Goal: Task Accomplishment & Management: Manage account settings

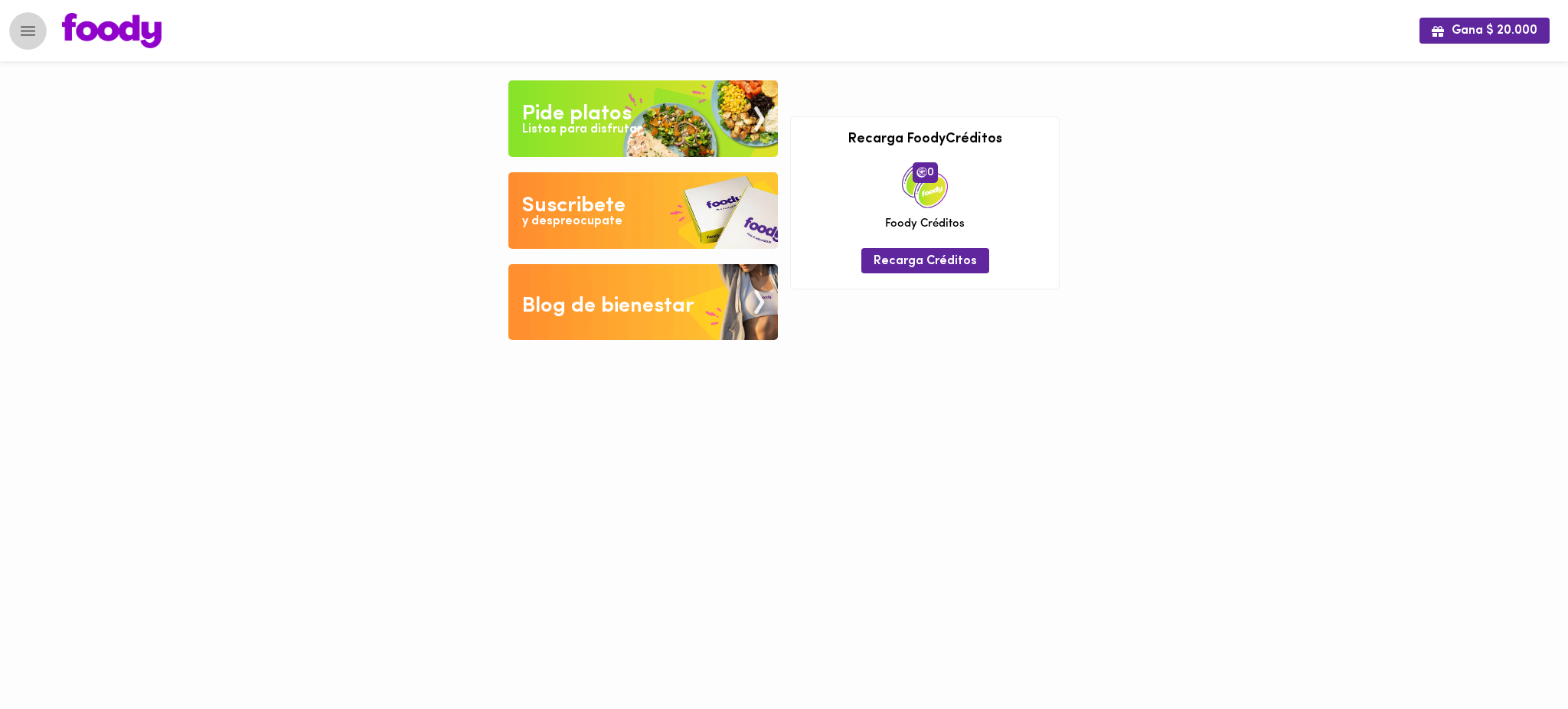
click at [25, 25] on icon "Menu" at bounding box center [27, 31] width 19 height 19
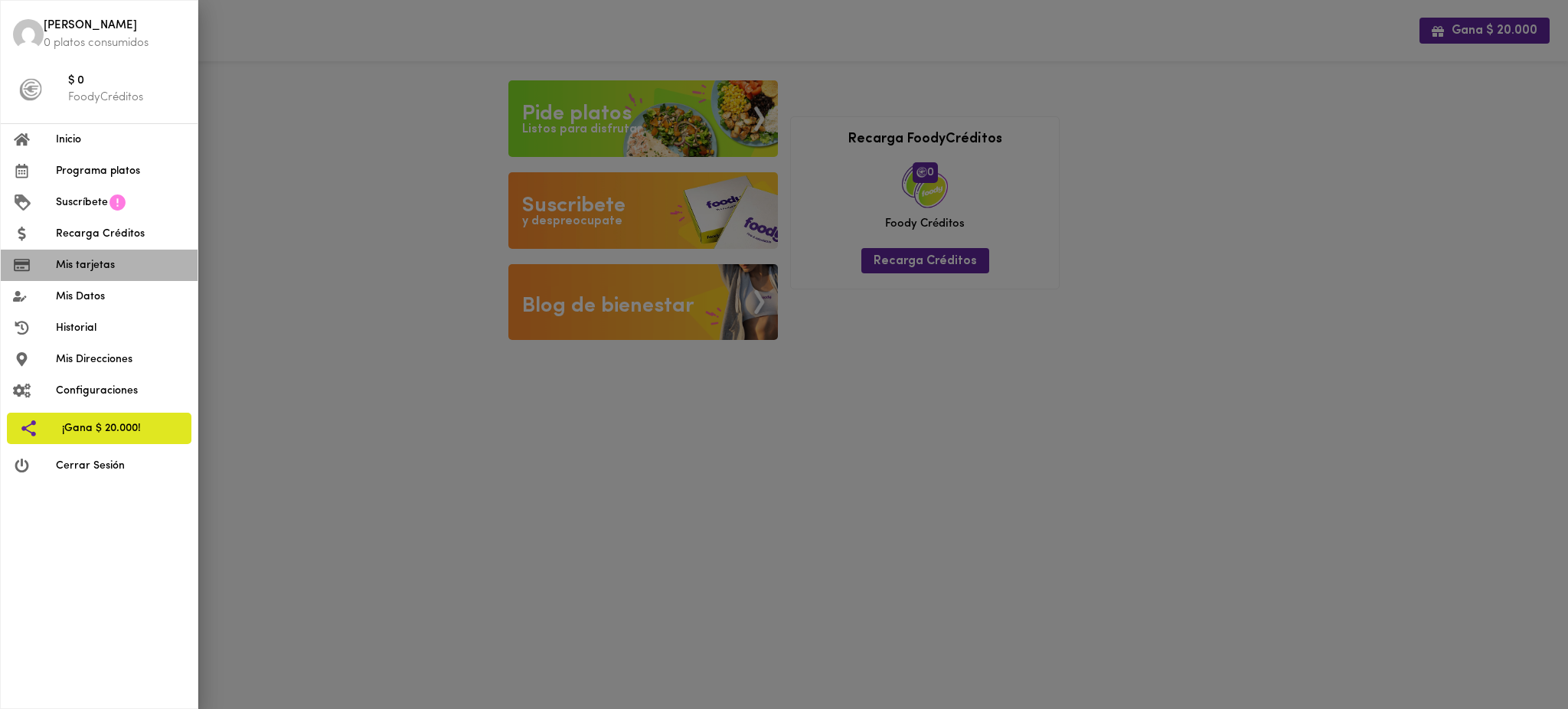
click at [87, 255] on li "Mis tarjetas" at bounding box center [99, 265] width 197 height 32
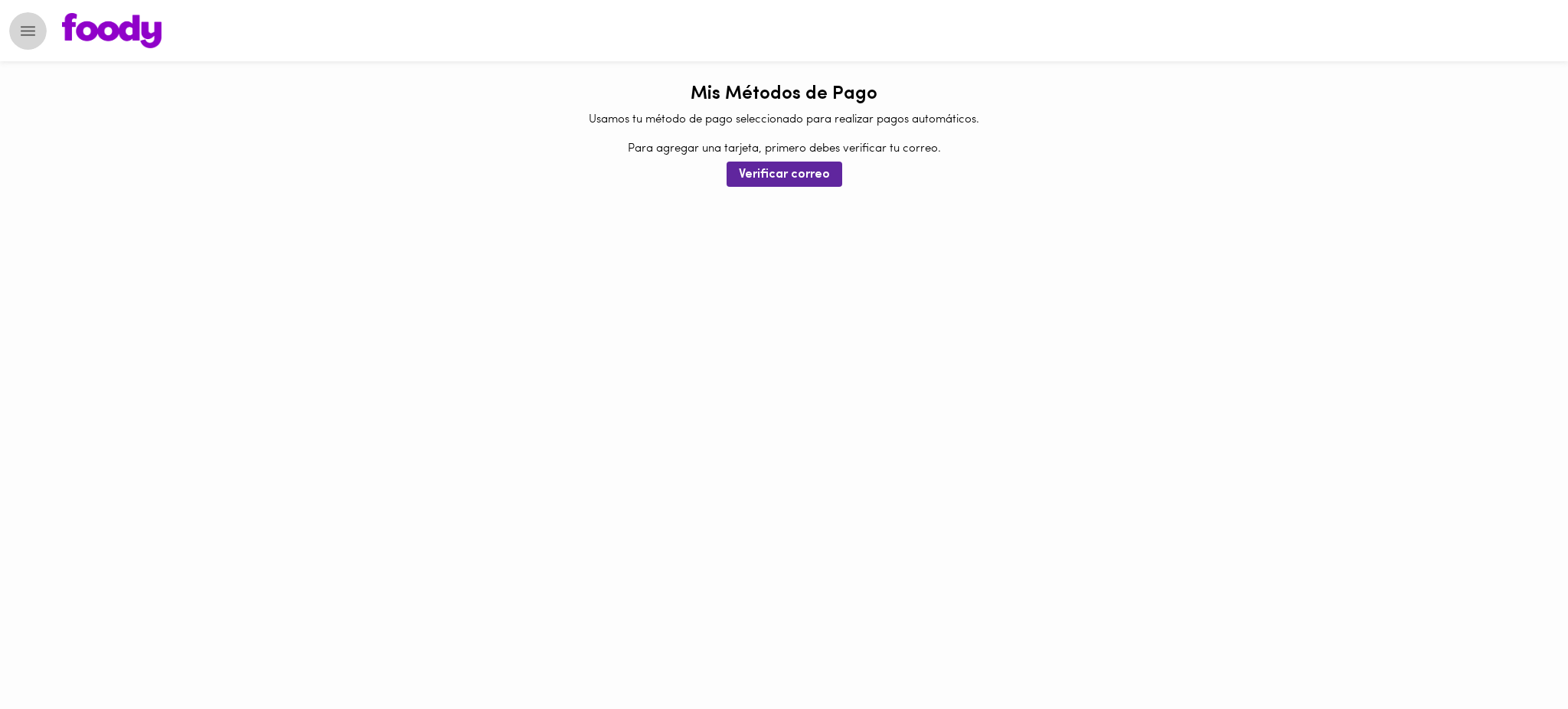
click at [25, 27] on icon "Menu" at bounding box center [27, 31] width 19 height 19
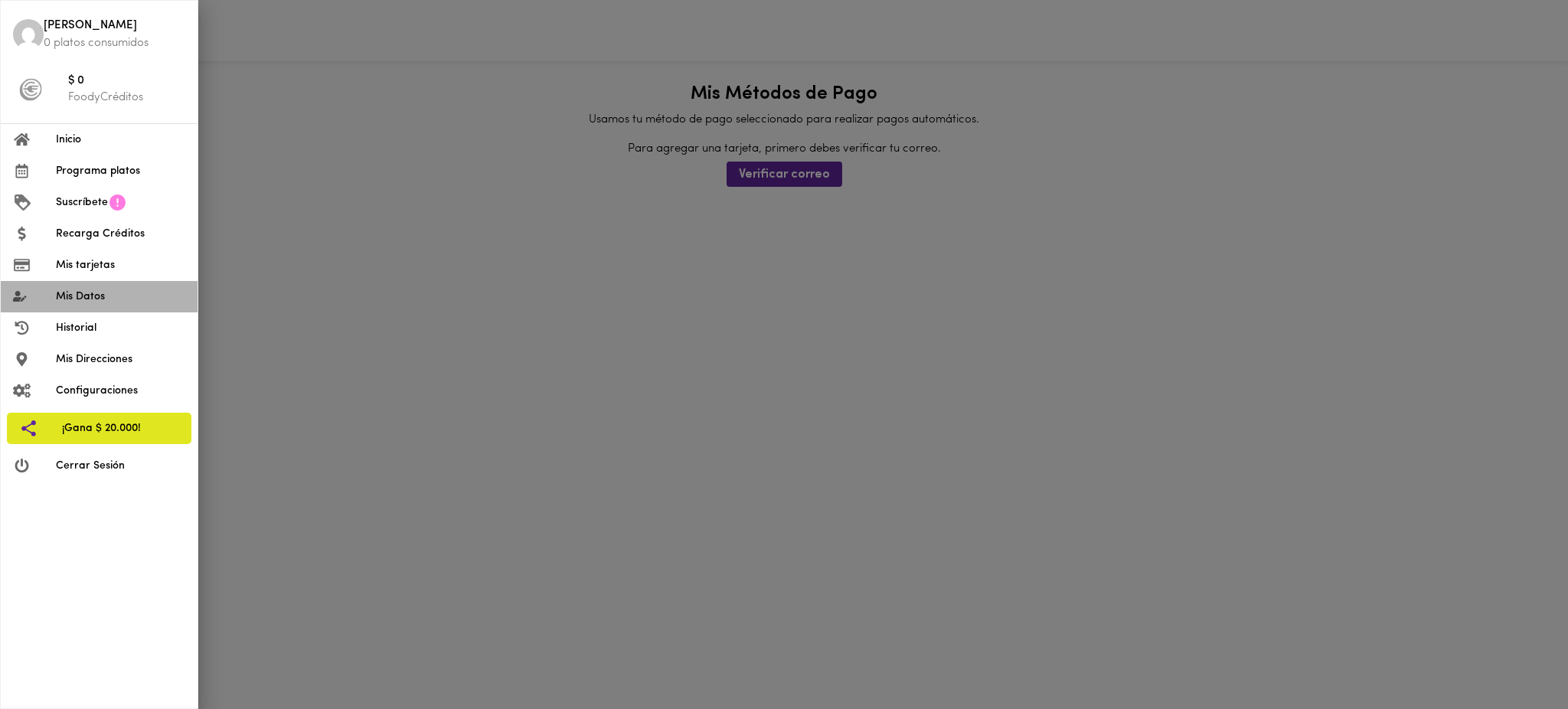
click at [83, 299] on span "Mis Datos" at bounding box center [120, 297] width 129 height 16
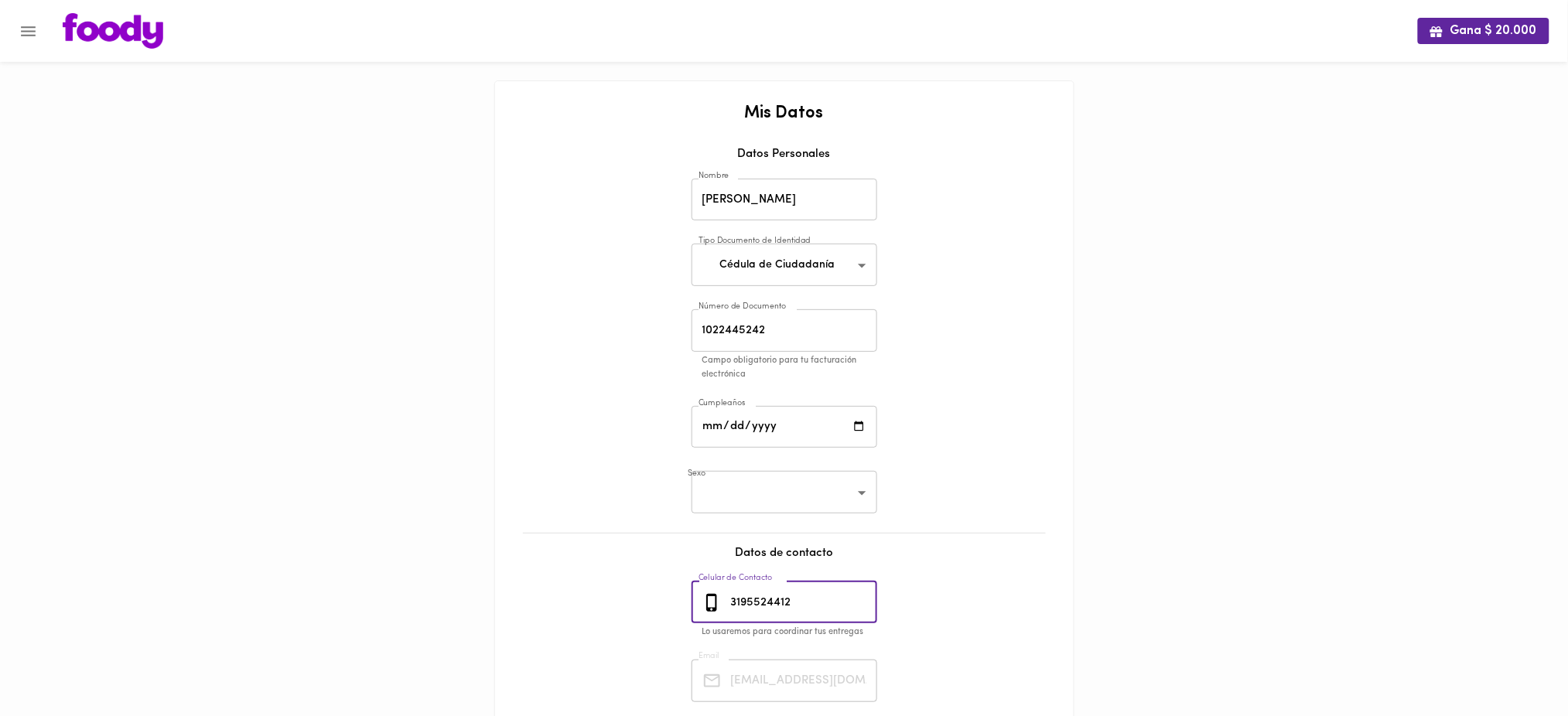
drag, startPoint x: 810, startPoint y: 600, endPoint x: 726, endPoint y: 601, distance: 84.0
click at [726, 601] on div "[PHONE_NUMBER] Celular de Contacto" at bounding box center [784, 603] width 185 height 42
click at [31, 28] on icon "Menu" at bounding box center [28, 31] width 19 height 19
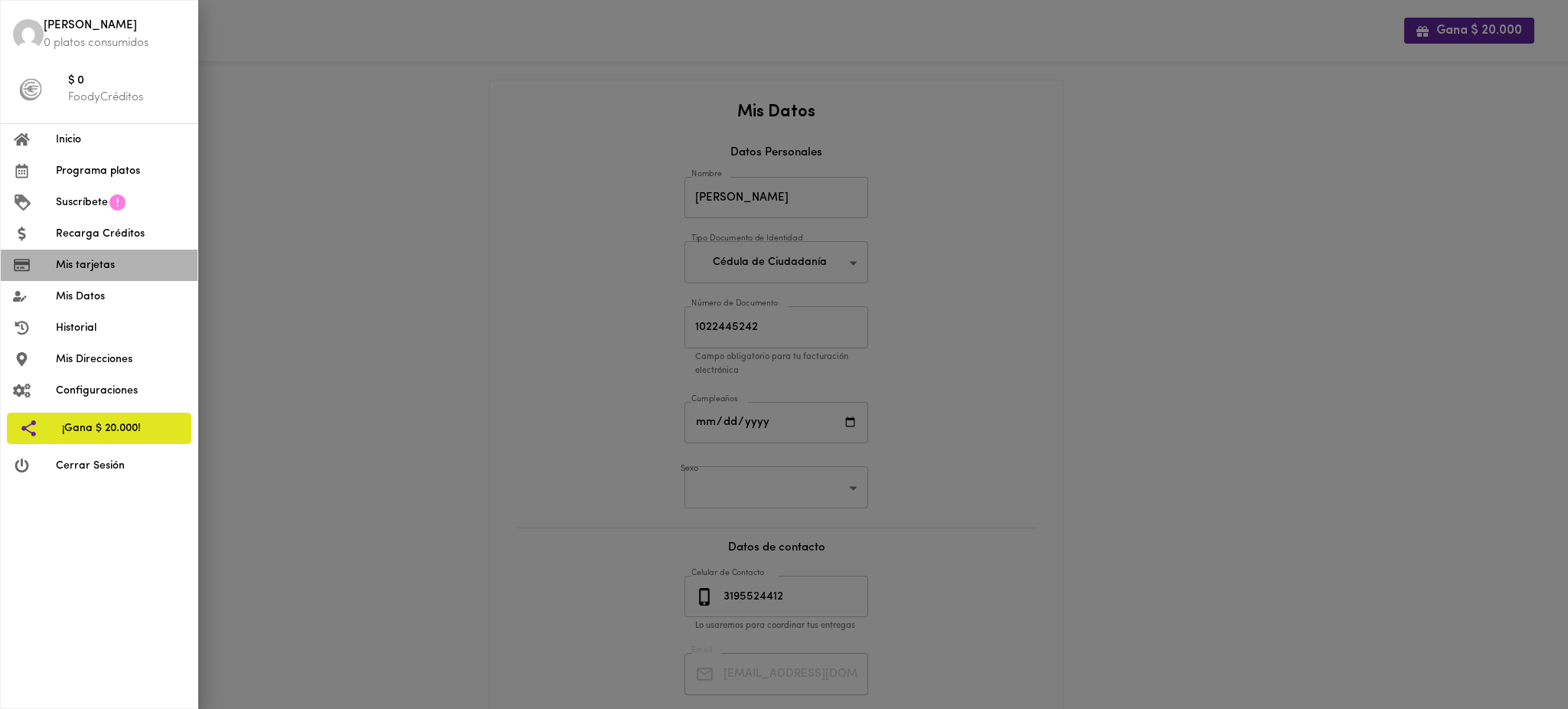
click at [77, 268] on span "Mis tarjetas" at bounding box center [120, 265] width 129 height 16
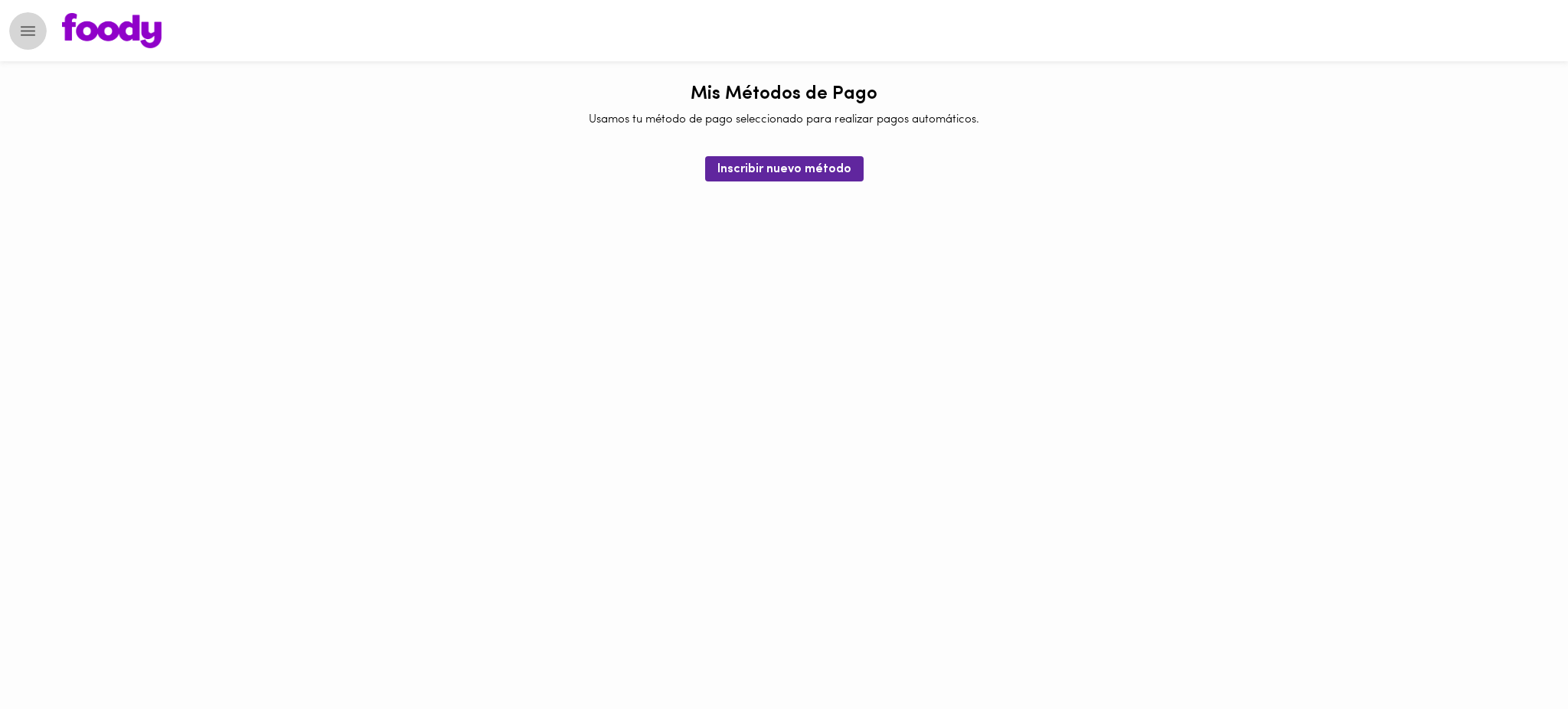
click at [27, 33] on icon "Menu" at bounding box center [27, 31] width 19 height 19
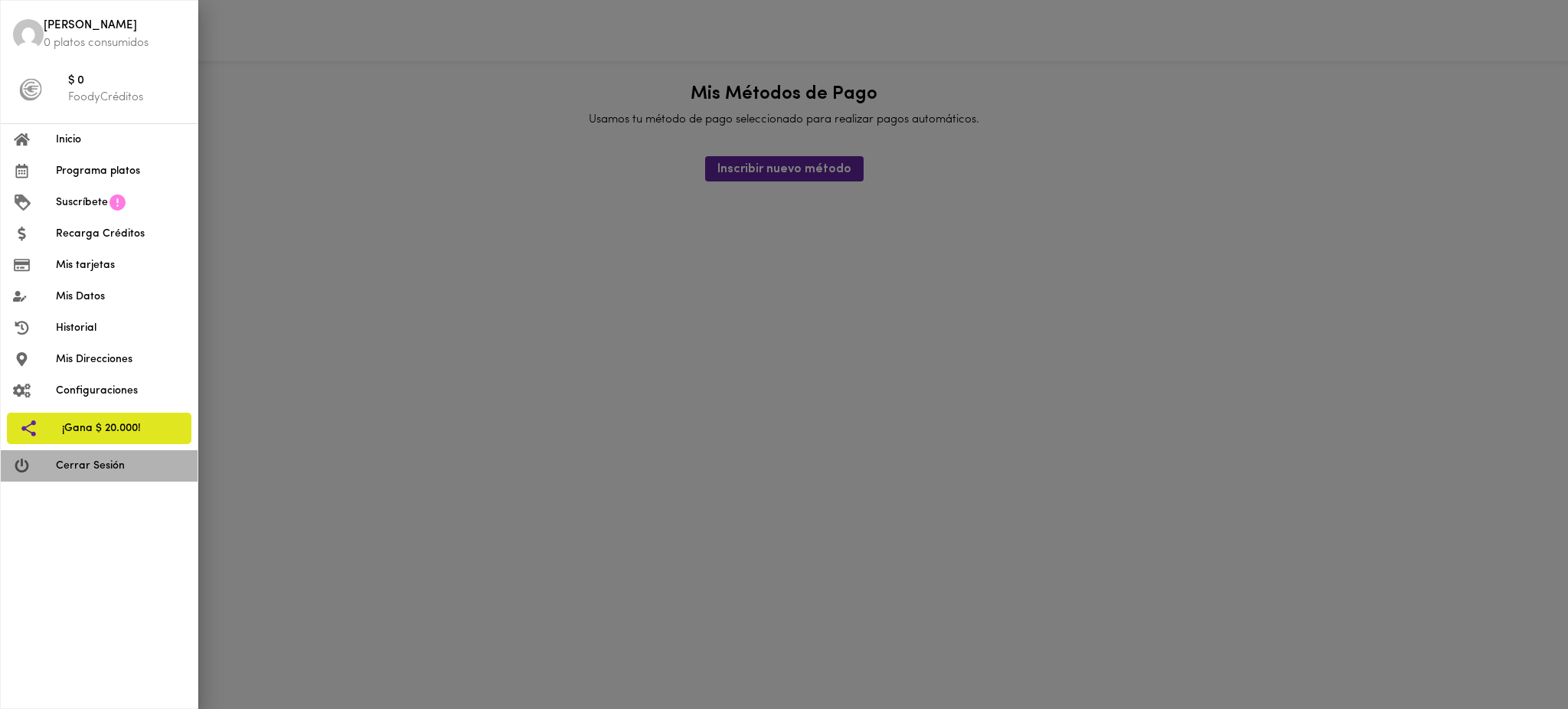
click at [107, 463] on span "Cerrar Sesión" at bounding box center [120, 466] width 129 height 16
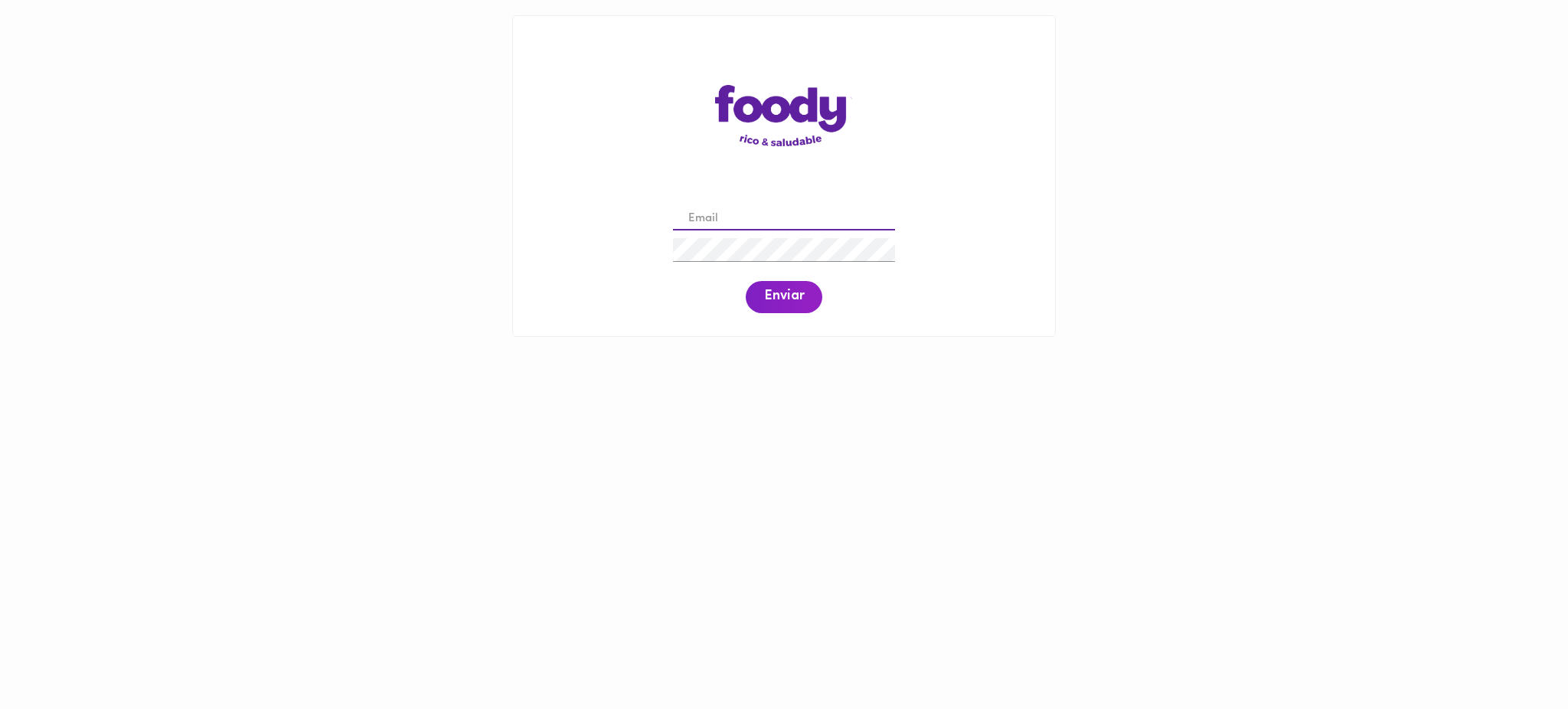
drag, startPoint x: 0, startPoint y: 0, endPoint x: 781, endPoint y: 221, distance: 811.7
click at [781, 221] on input "email" at bounding box center [783, 219] width 222 height 24
paste input "claudia.mongui@todoscomemos.com"
type input "claudia.mongui@todoscomemos.com"
click at [793, 296] on span "Enviar" at bounding box center [784, 297] width 39 height 17
